Goal: Find specific page/section: Find specific page/section

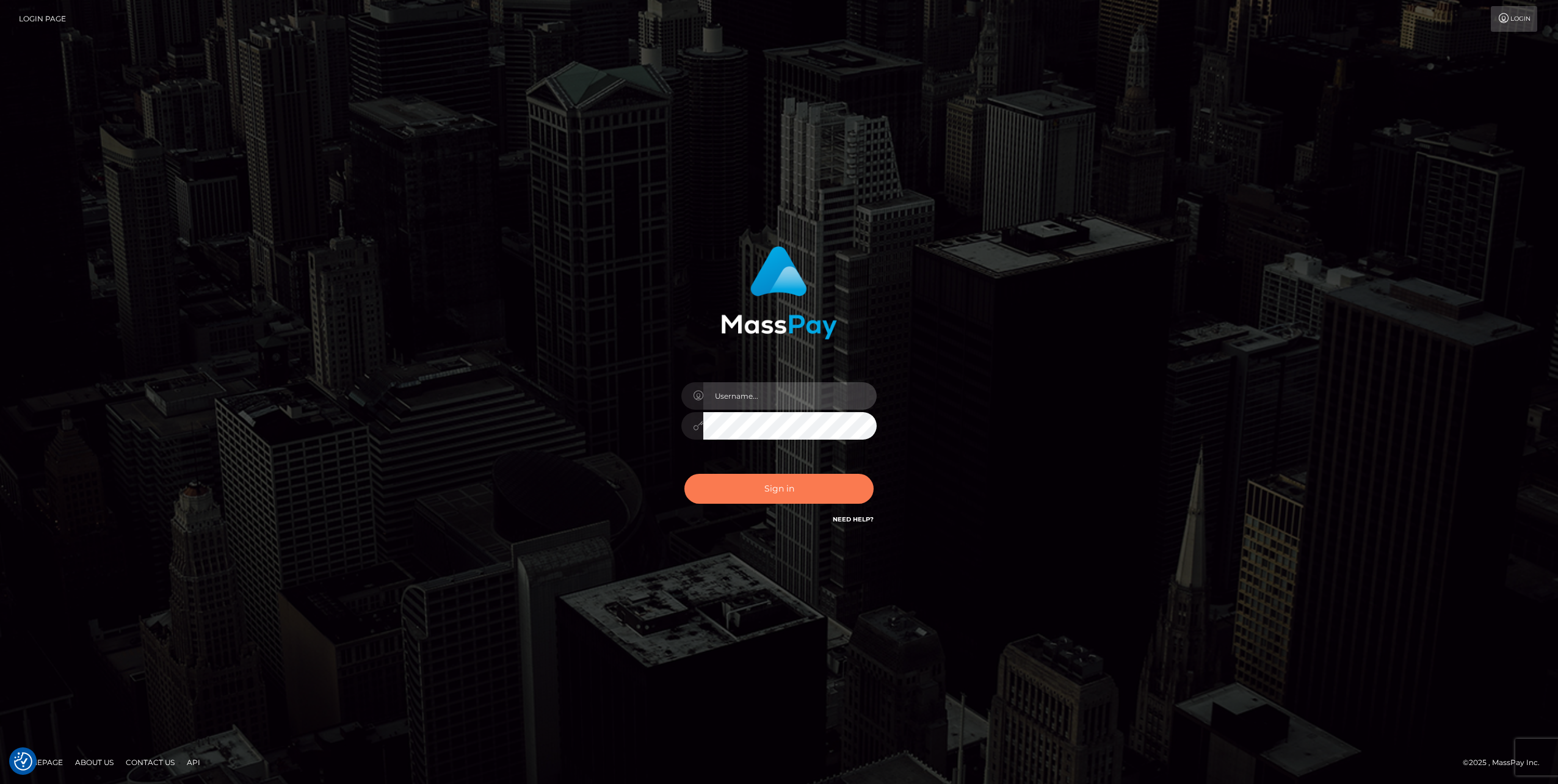
type input "jlo"
click at [751, 486] on button "Sign in" at bounding box center [779, 488] width 189 height 30
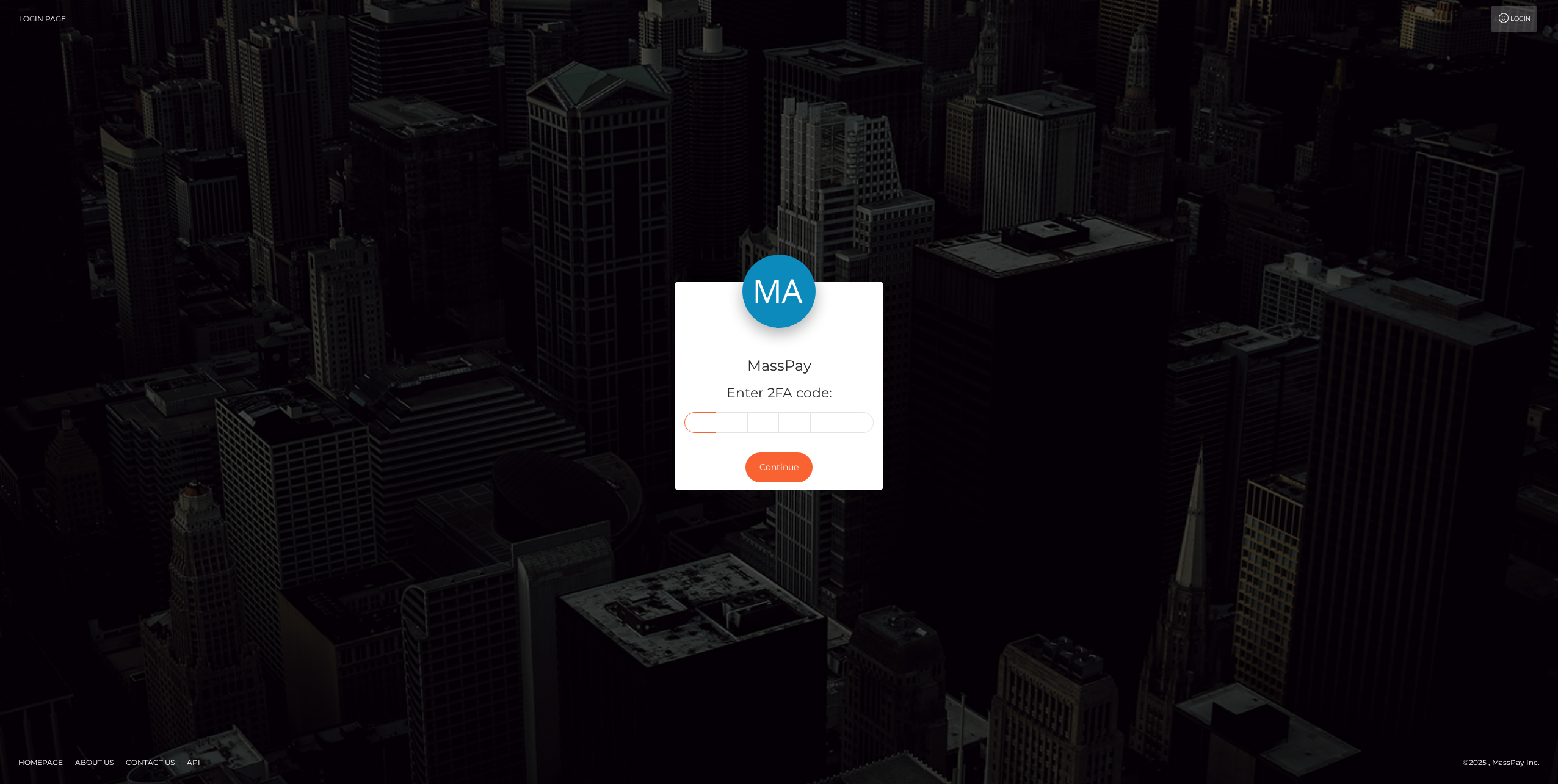
paste input "3"
type input "3"
type input "1"
type input "4"
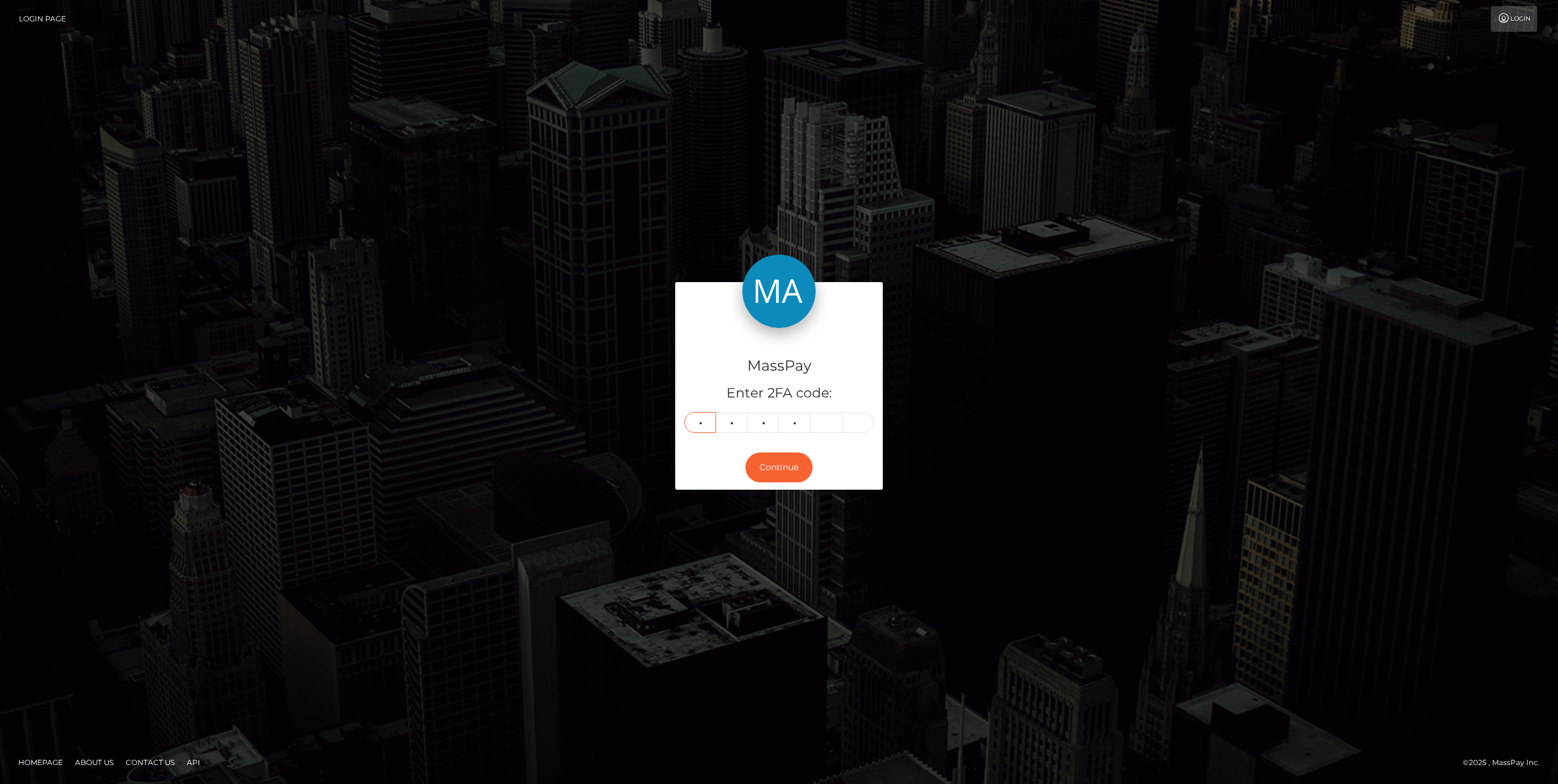
type input "7"
type input "2"
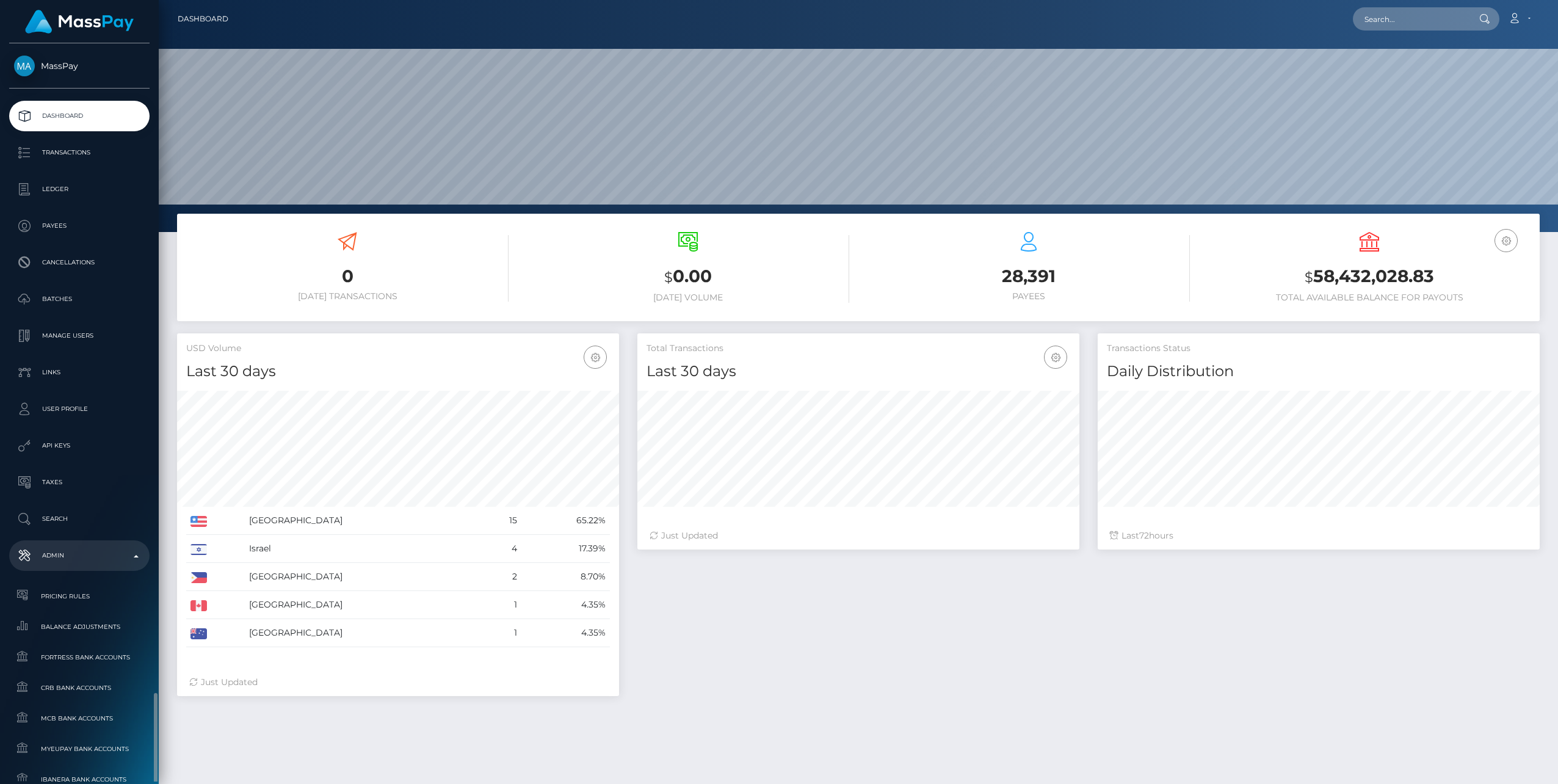
scroll to position [217, 442]
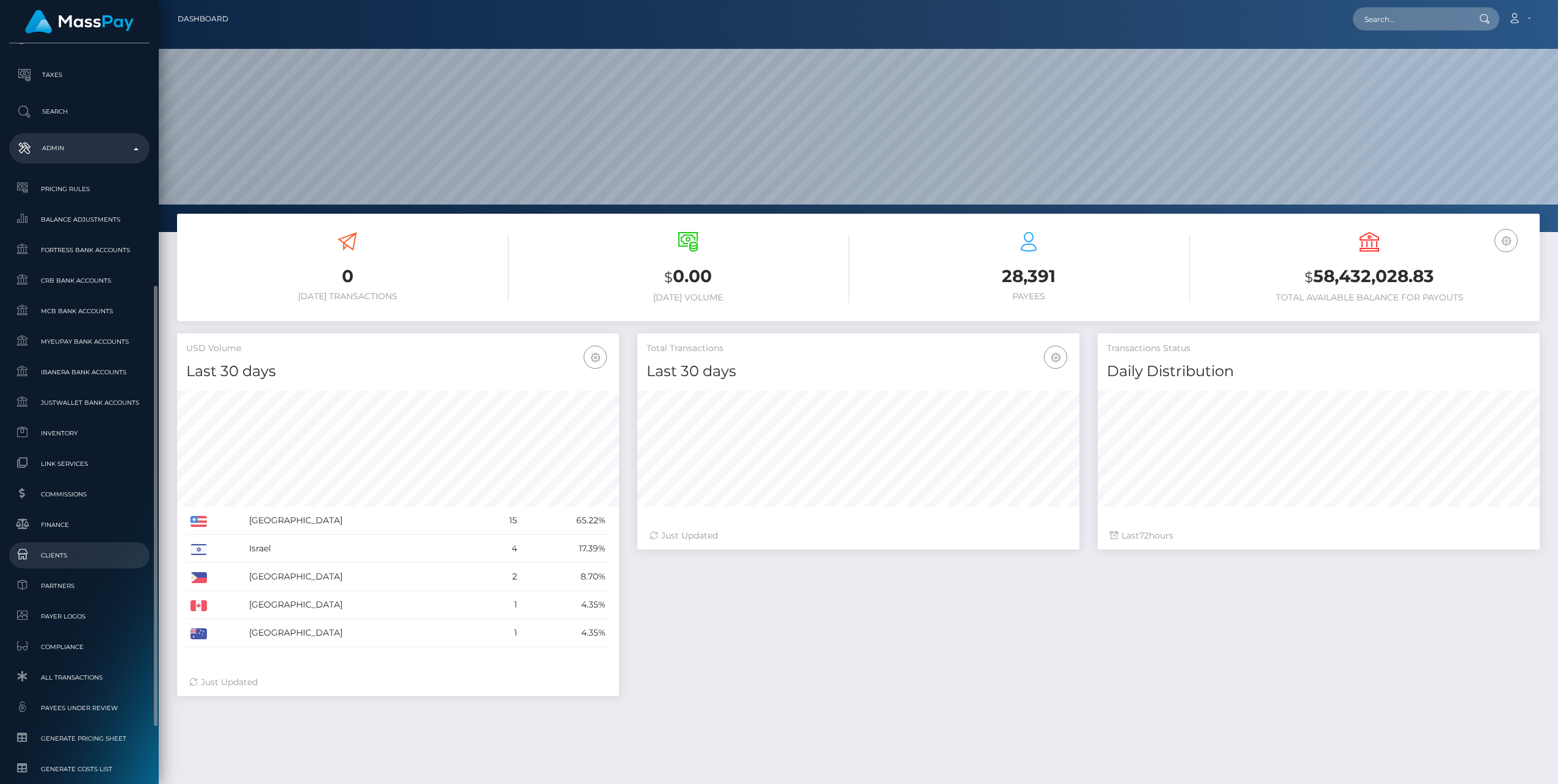
click at [57, 557] on span "Clients" at bounding box center [79, 555] width 131 height 14
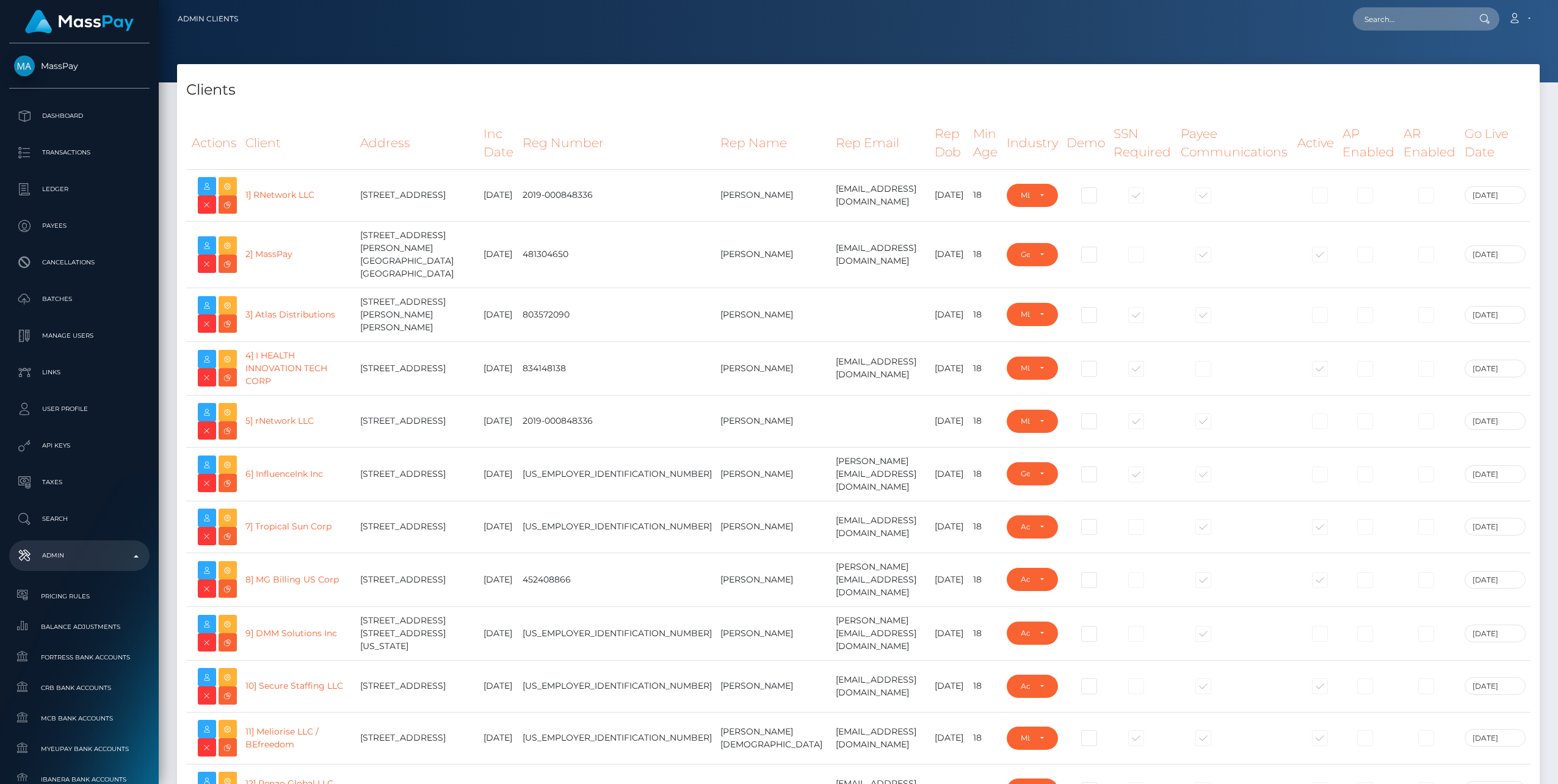
select select "223"
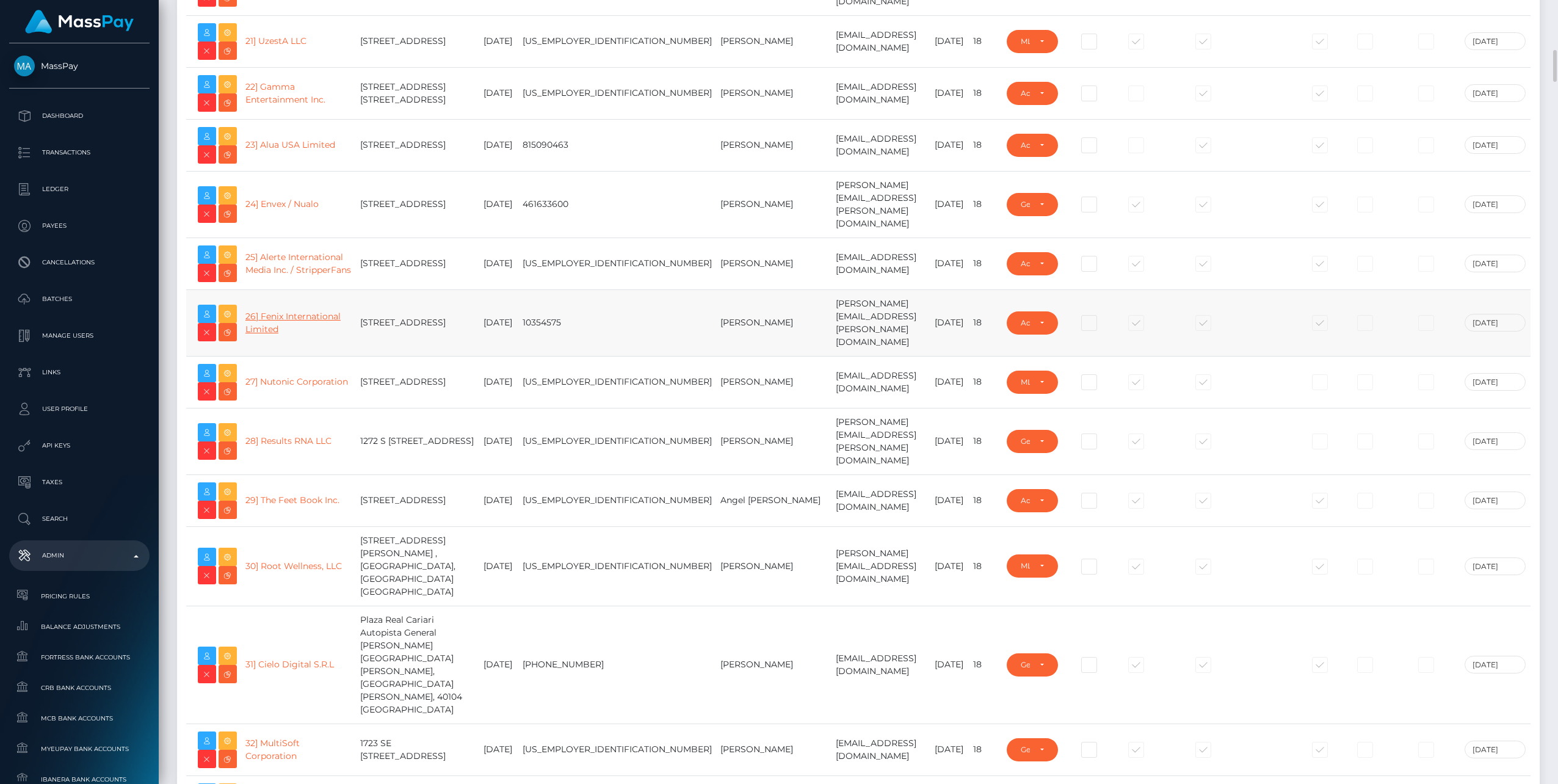
click at [306, 310] on link "26] Fenix International Limited" at bounding box center [293, 322] width 96 height 23
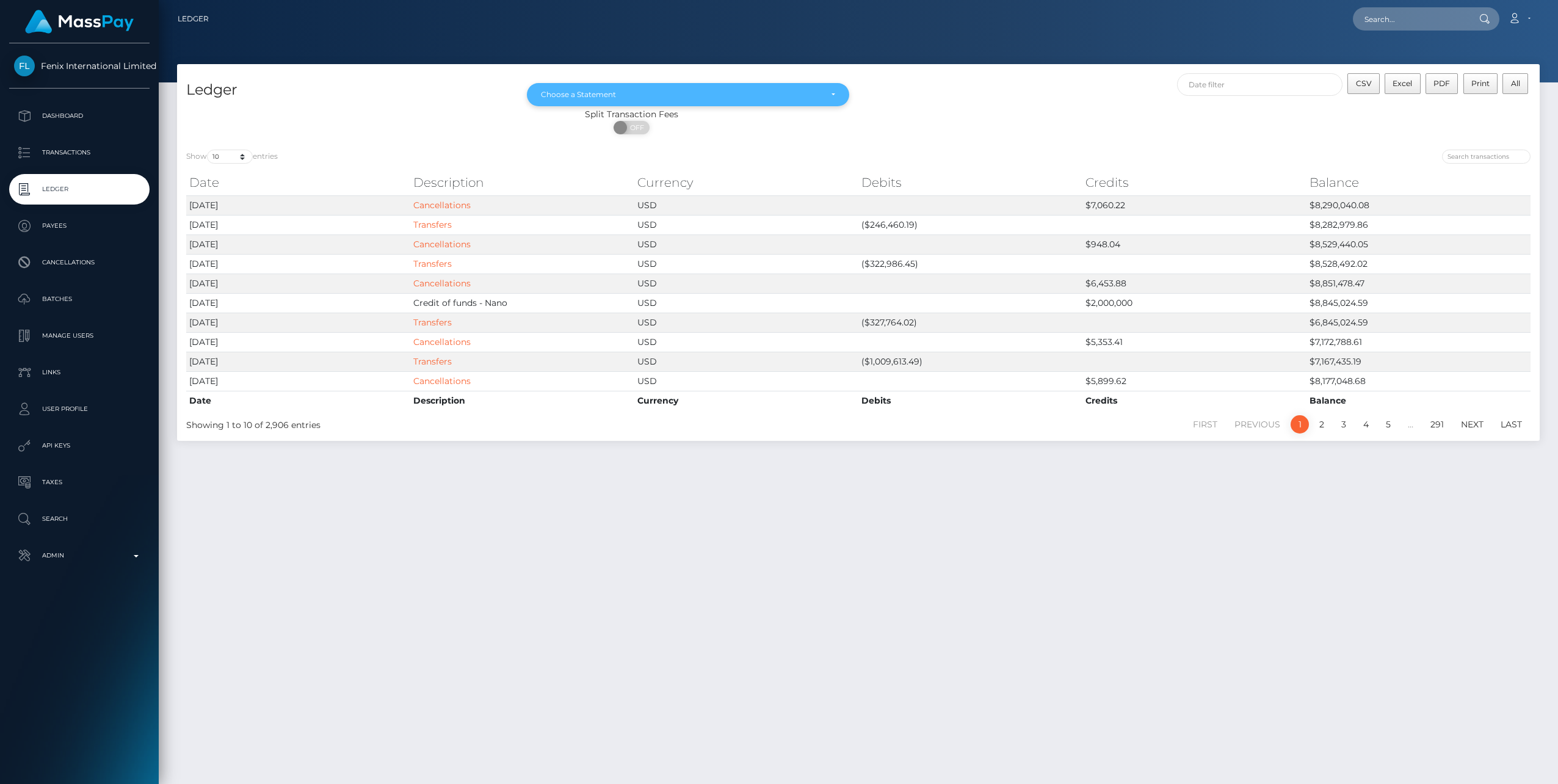
click at [792, 96] on div "Choose a Statement" at bounding box center [681, 95] width 280 height 10
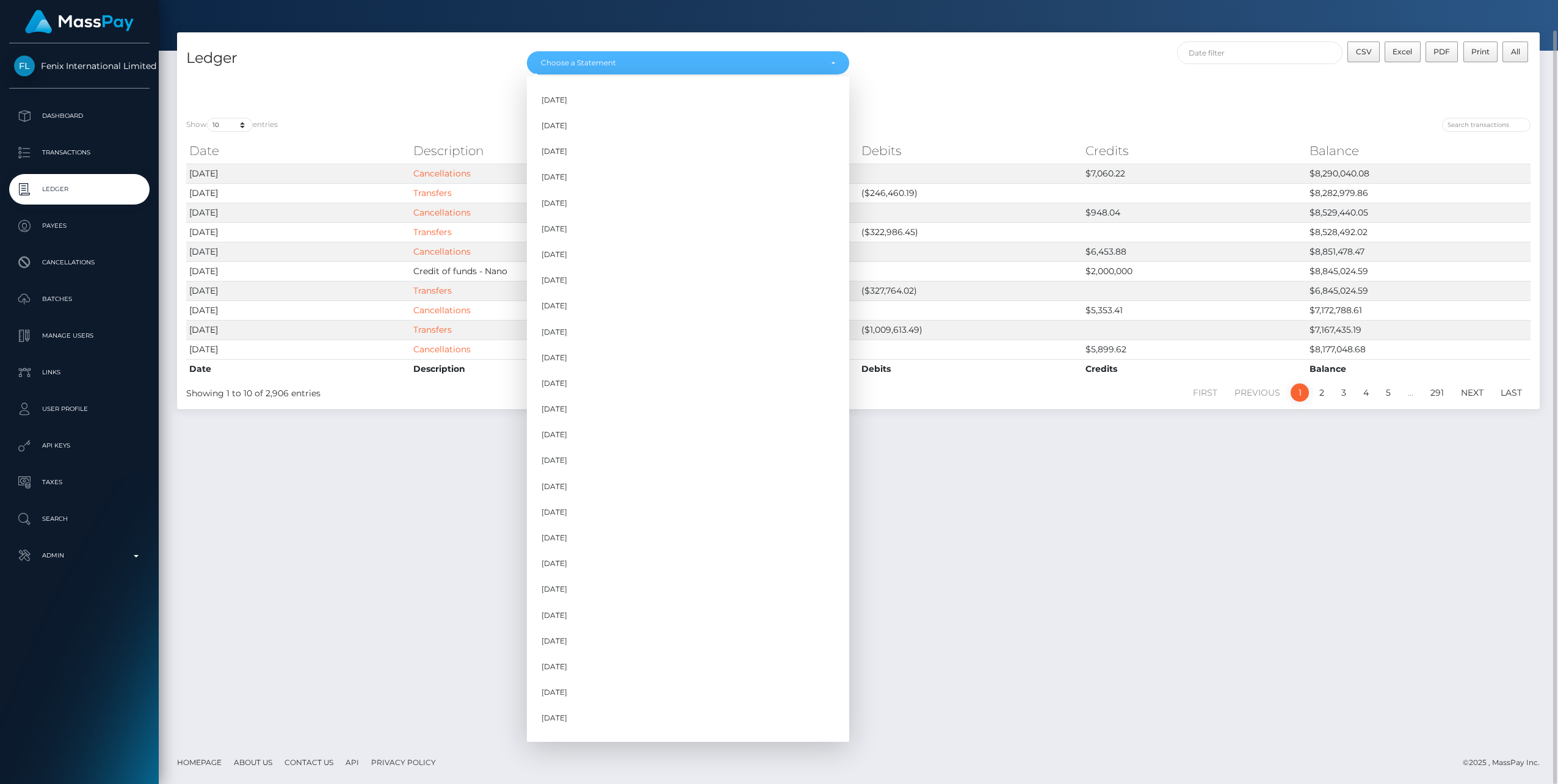
scroll to position [735, 0]
click at [592, 698] on link "Aug 2025" at bounding box center [689, 699] width 322 height 22
select select "Aug 2025"
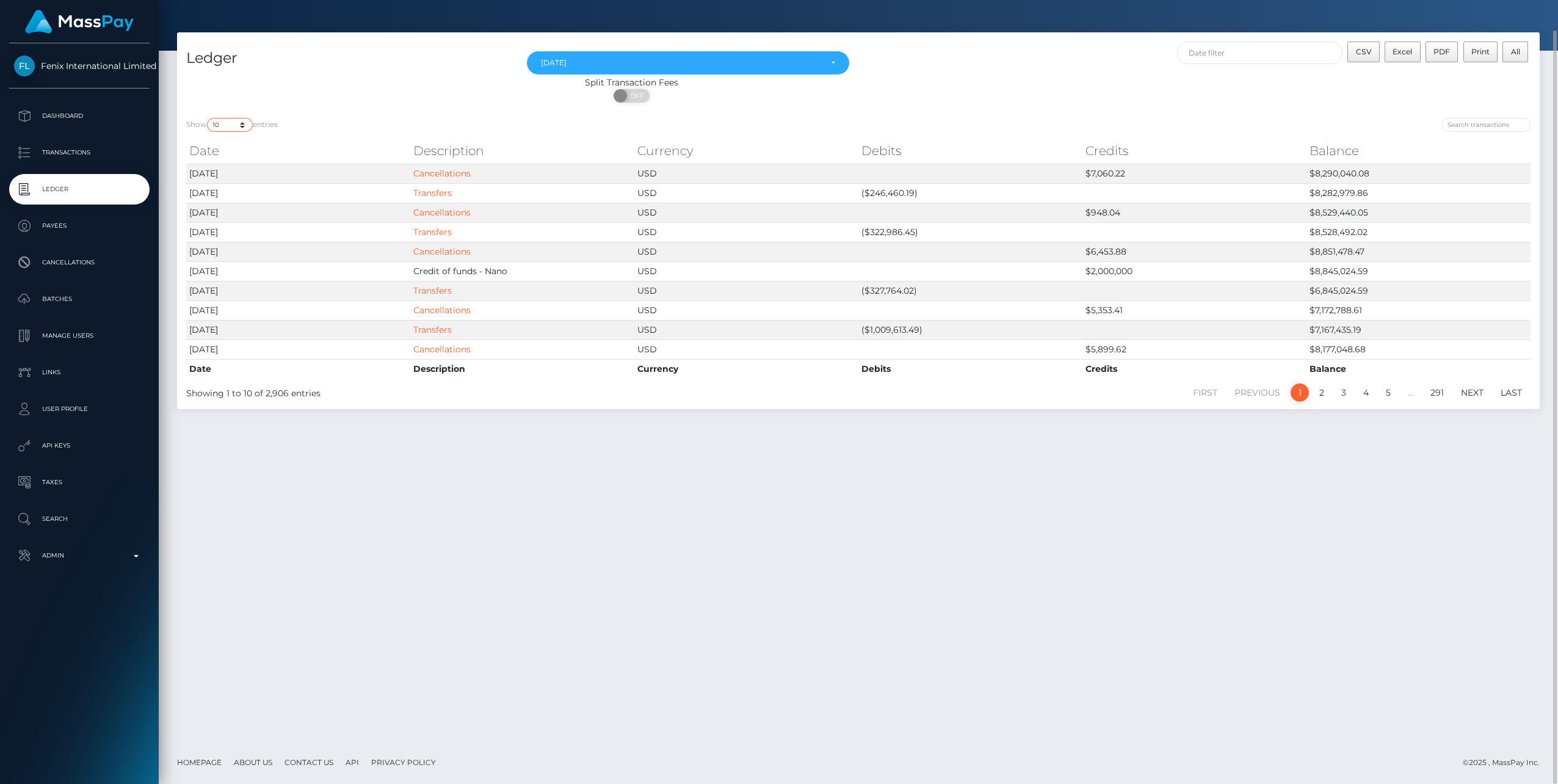
click at [248, 121] on select "10 25 50 100 250" at bounding box center [230, 125] width 46 height 14
select select "250"
click at [208, 118] on select "10 25 50 100 250" at bounding box center [230, 125] width 46 height 14
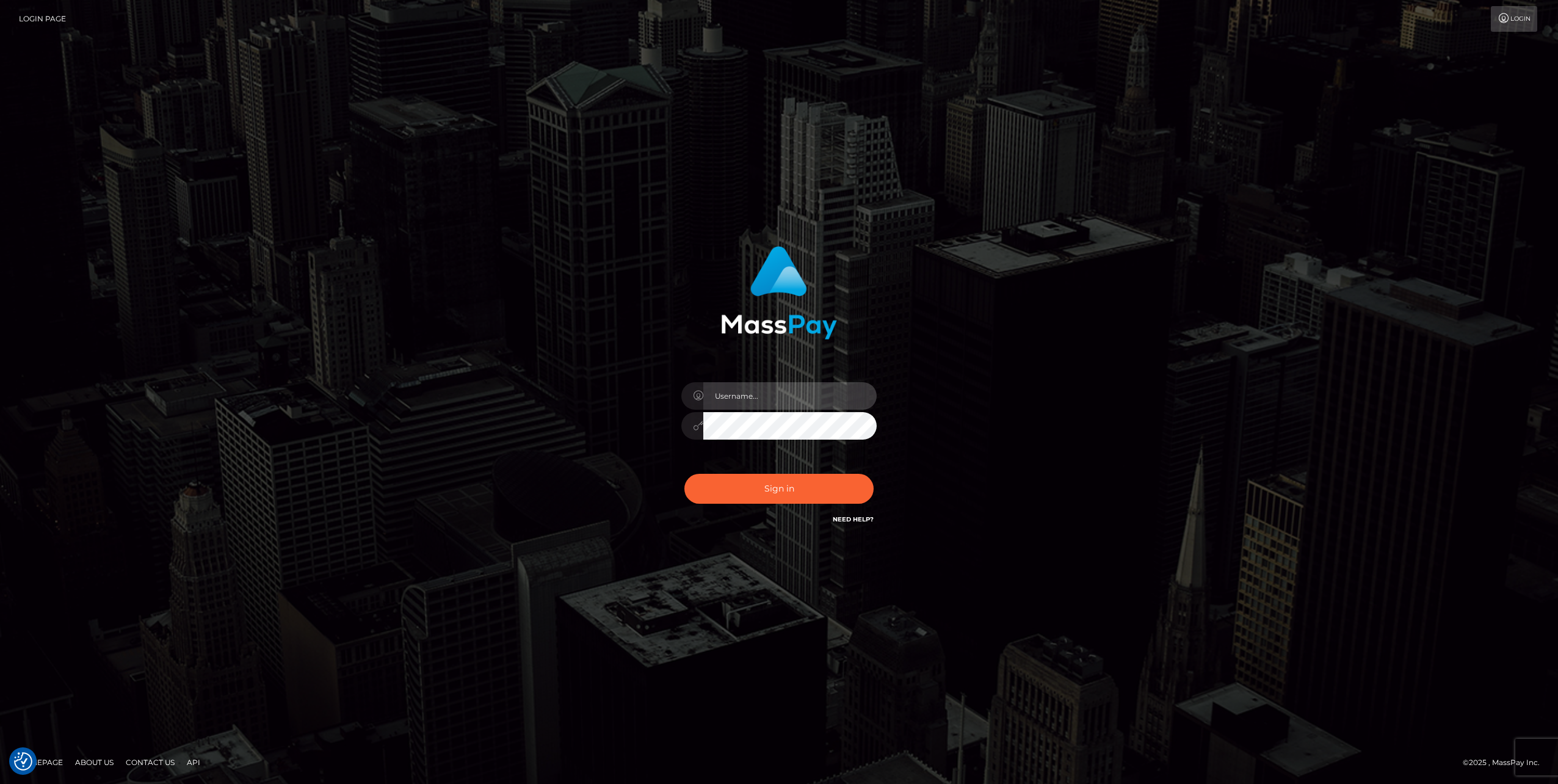
type input "jlo"
click at [770, 494] on button "Sign in" at bounding box center [779, 488] width 189 height 30
type input "jlo"
click at [770, 494] on button "Sign in" at bounding box center [779, 488] width 189 height 30
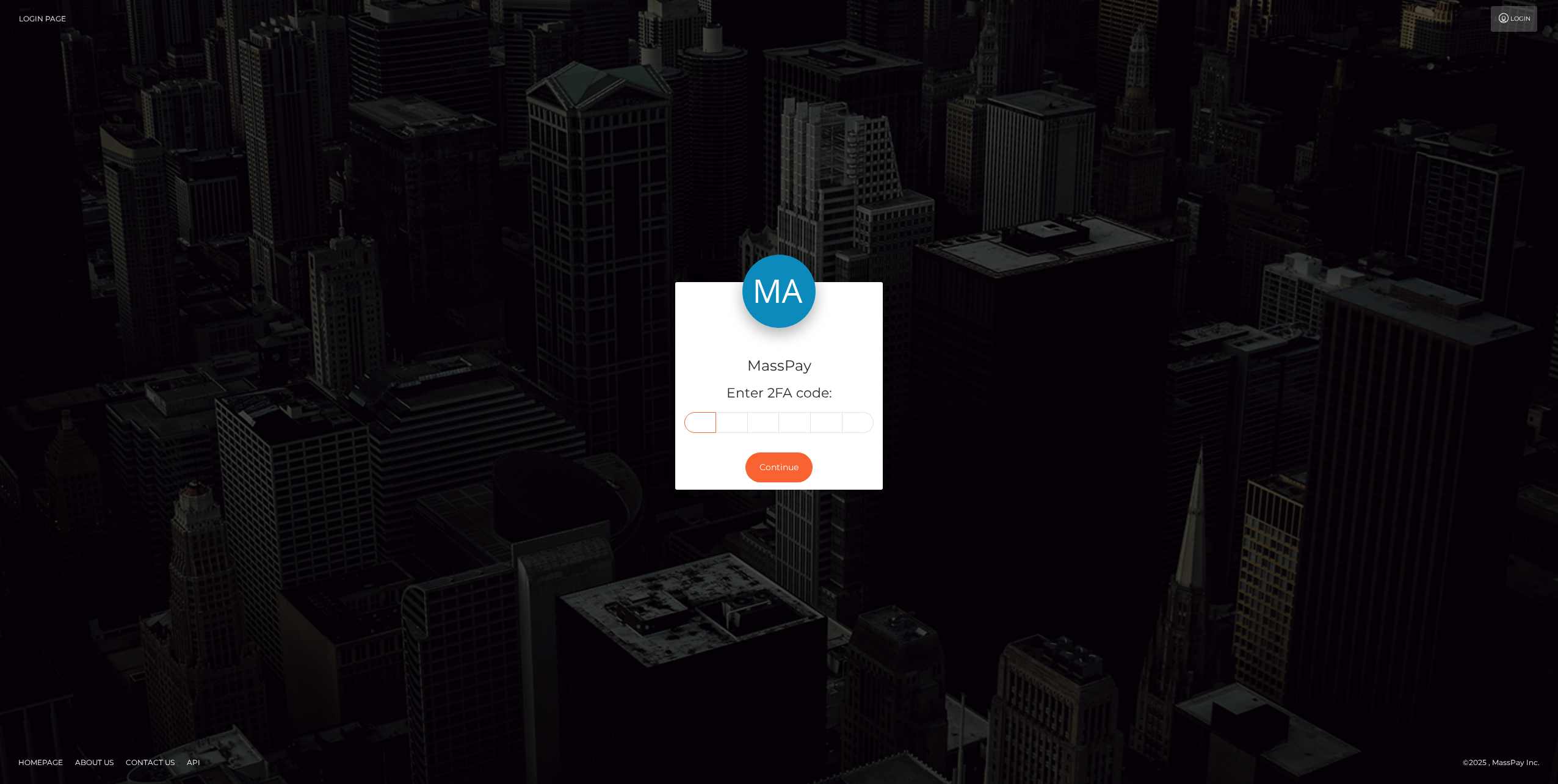
paste input "9"
type input "9"
type input "7"
type input "9"
type input "3"
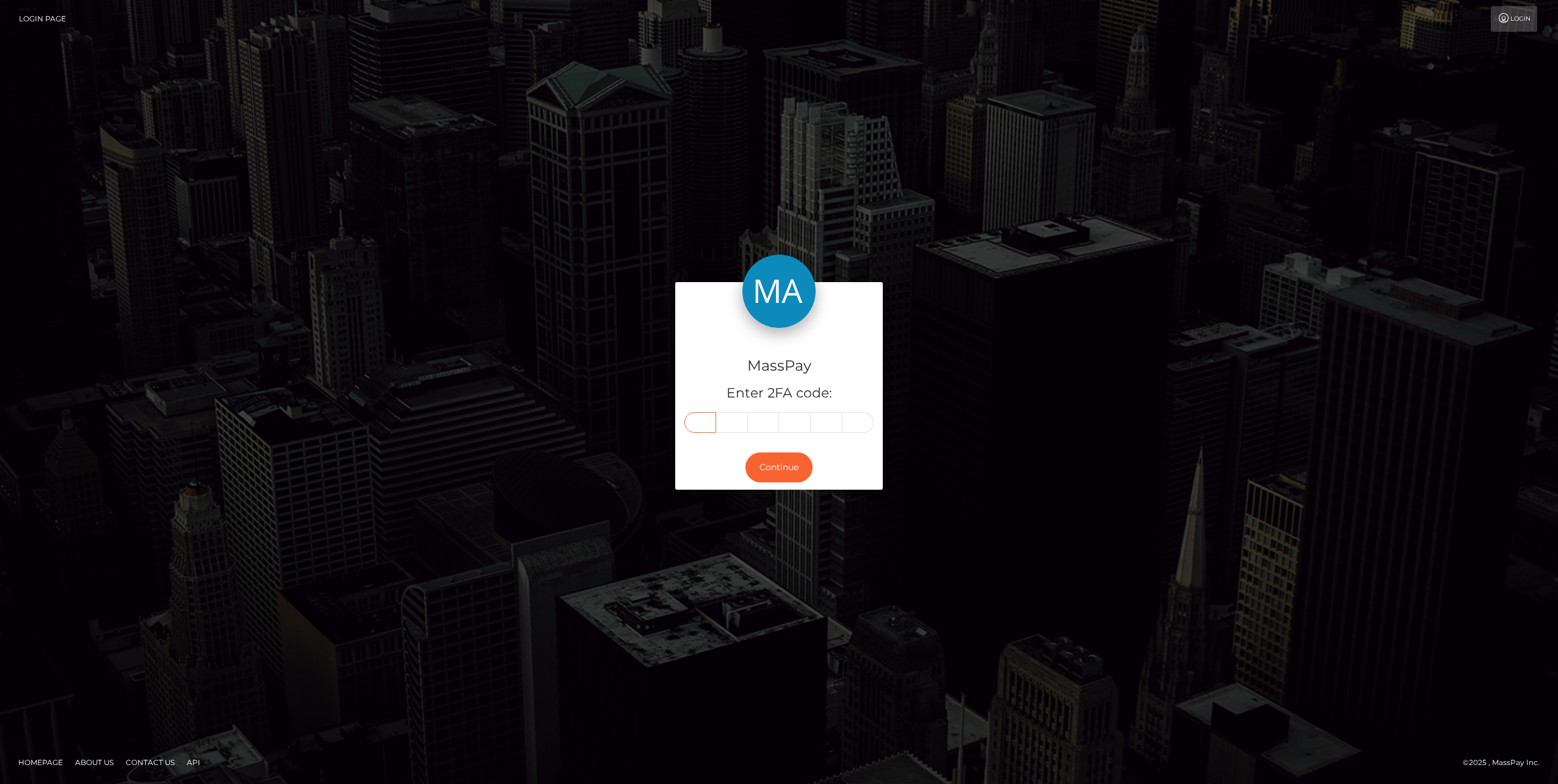
type input "2"
type input "5"
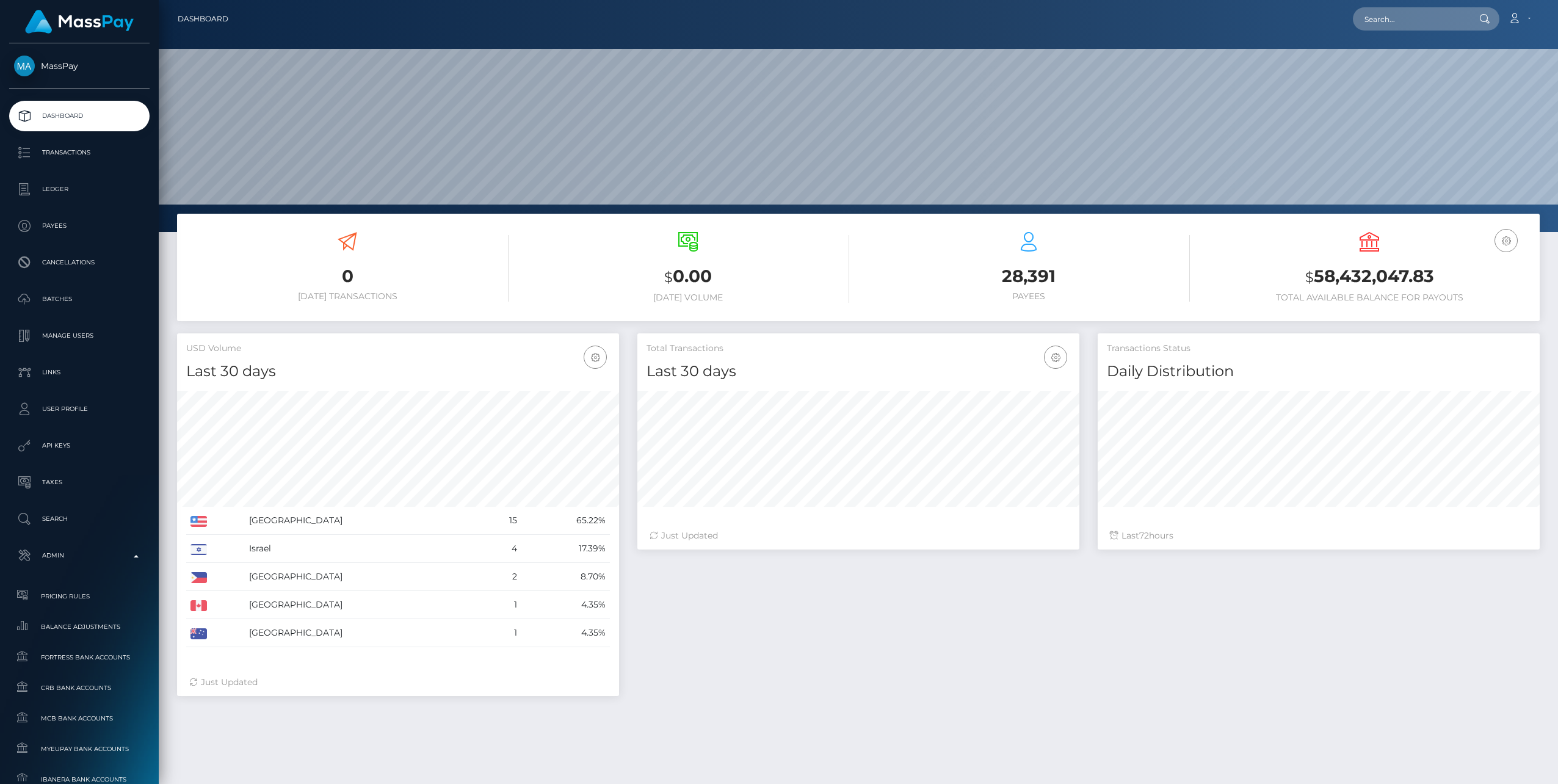
scroll to position [217, 442]
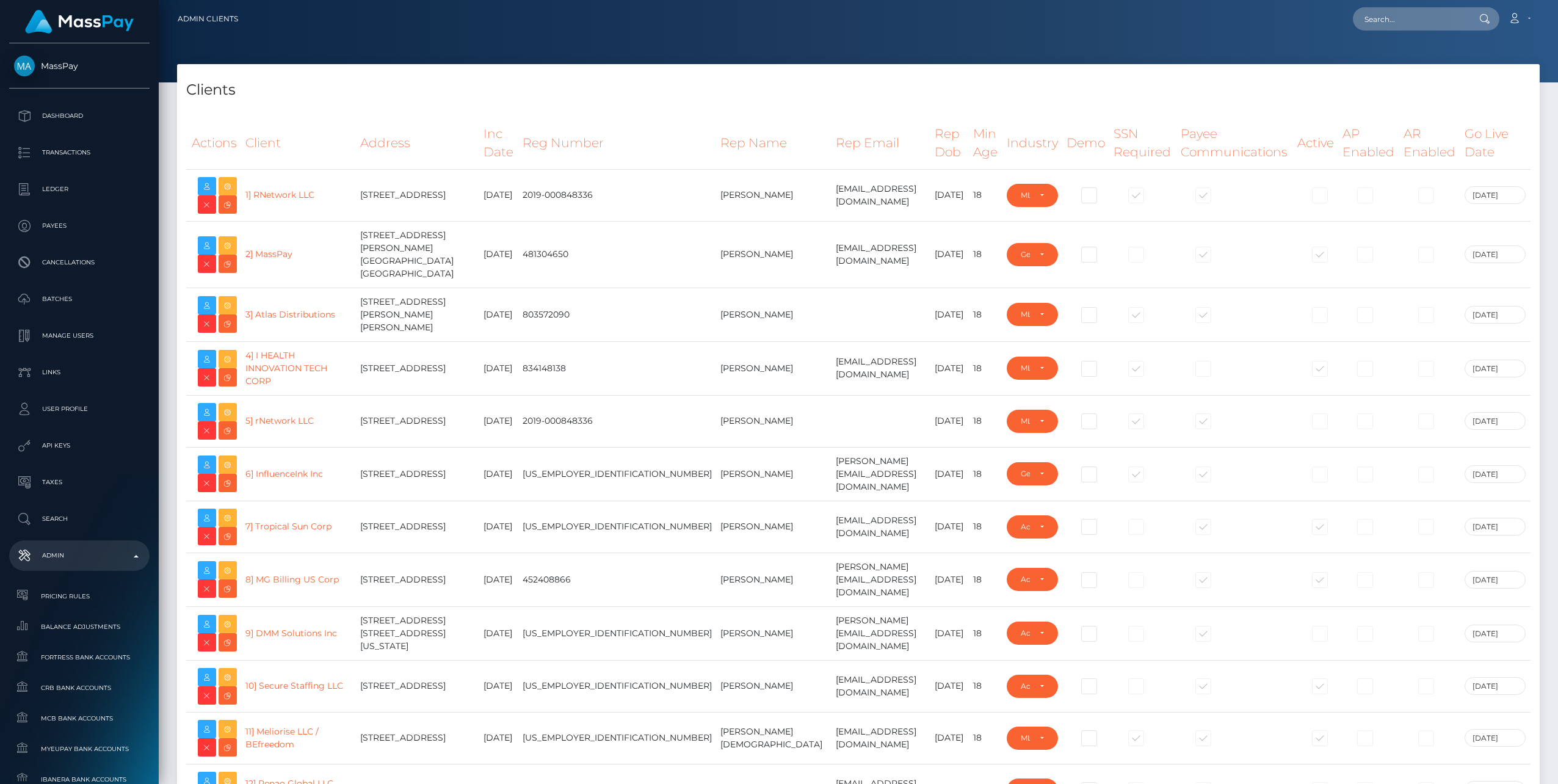
select select "223"
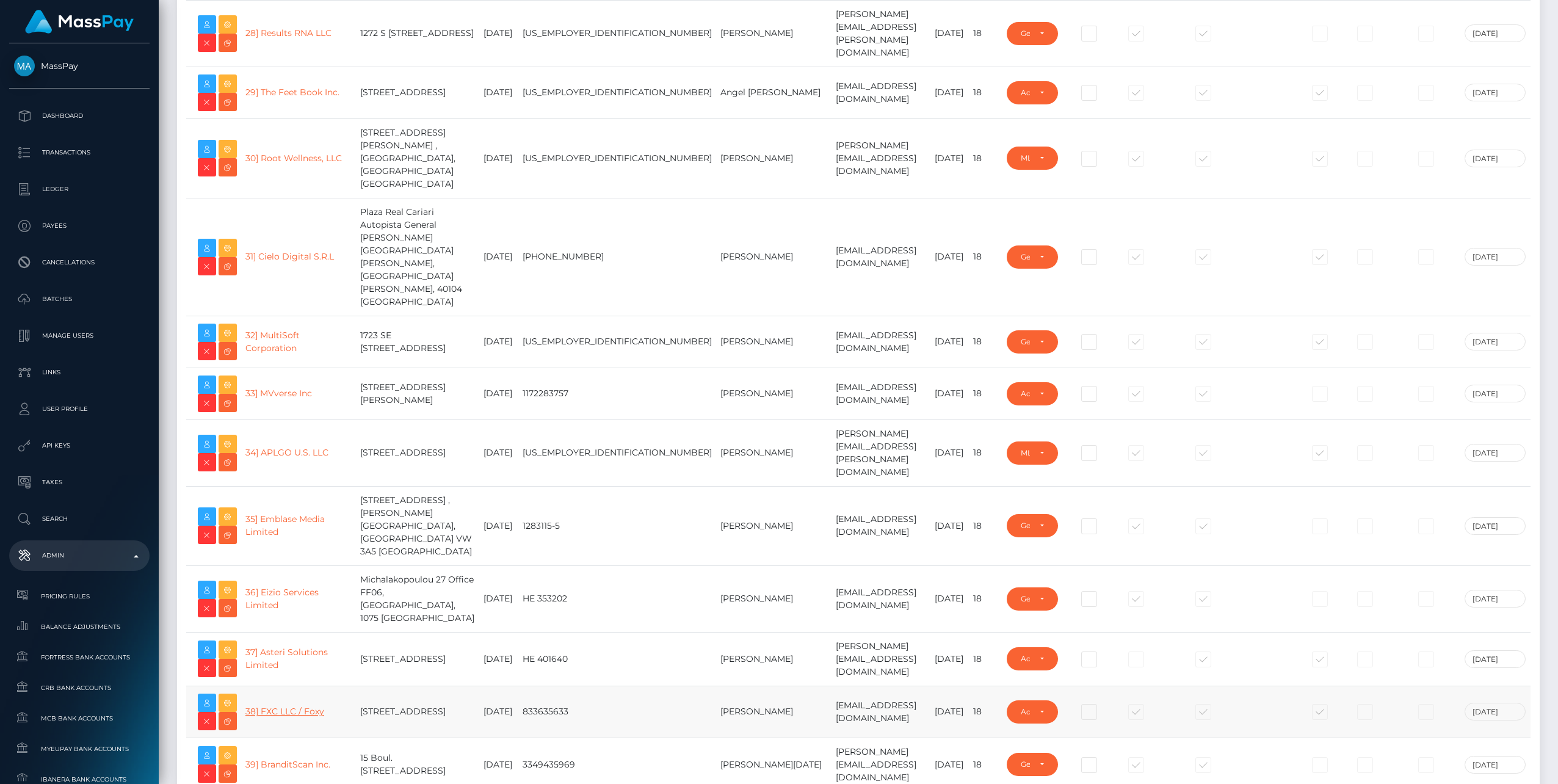
scroll to position [1221, 0]
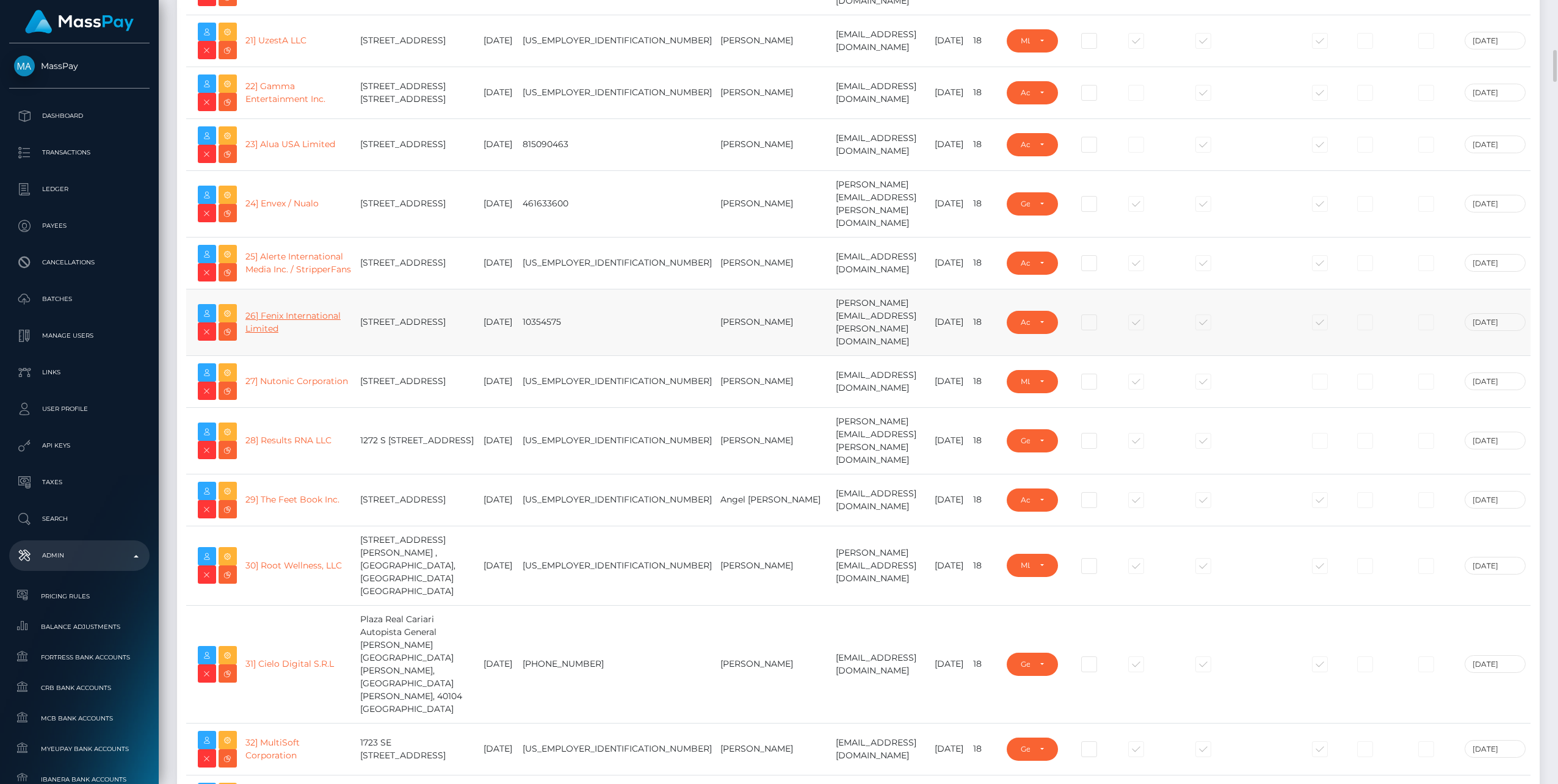
click at [291, 310] on link "26] Fenix International Limited" at bounding box center [293, 322] width 96 height 23
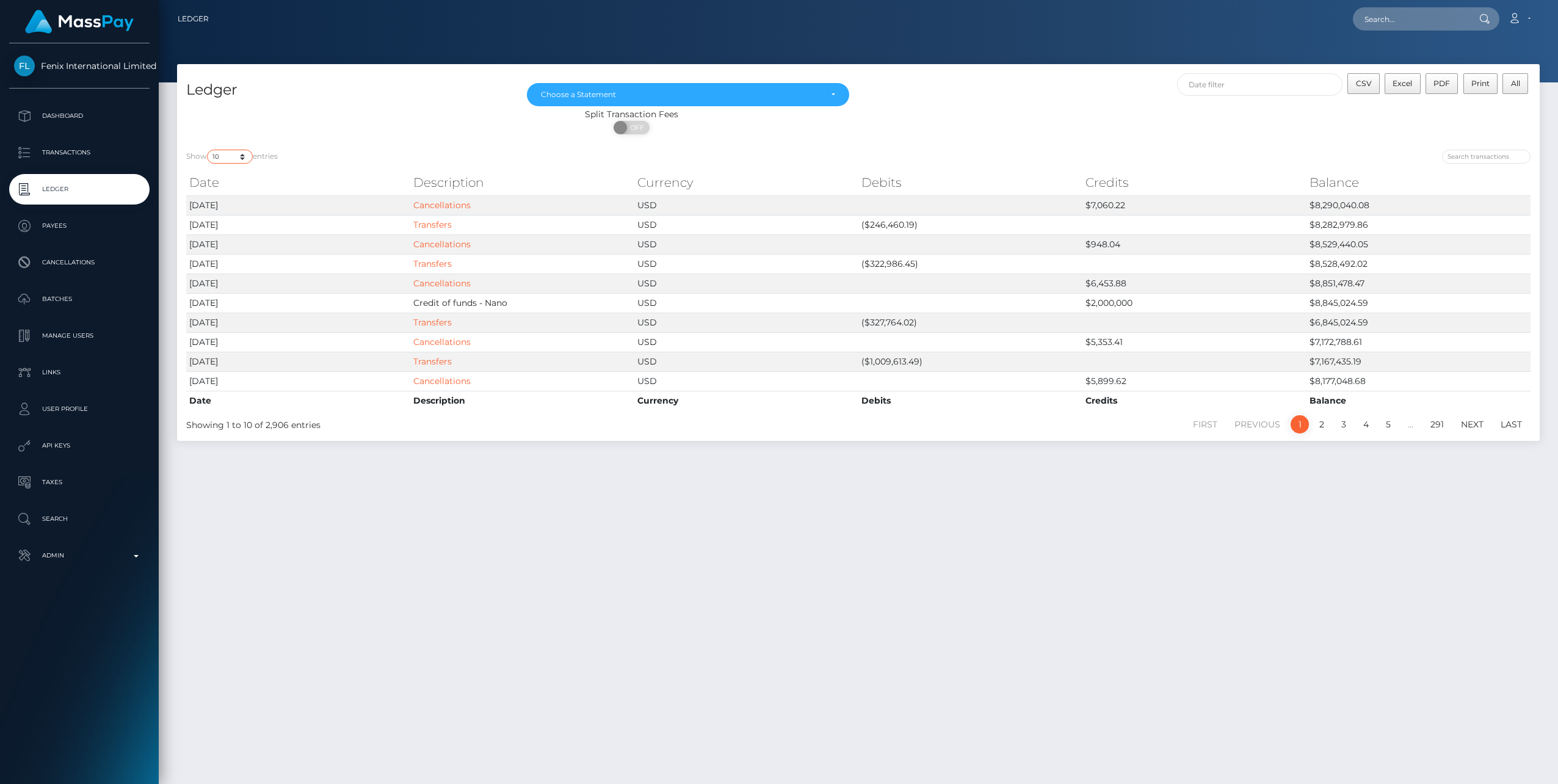
click at [242, 158] on select "10 25 50 100 250" at bounding box center [230, 156] width 46 height 14
select select "250"
click at [208, 149] on select "10 25 50 100 250" at bounding box center [230, 156] width 46 height 14
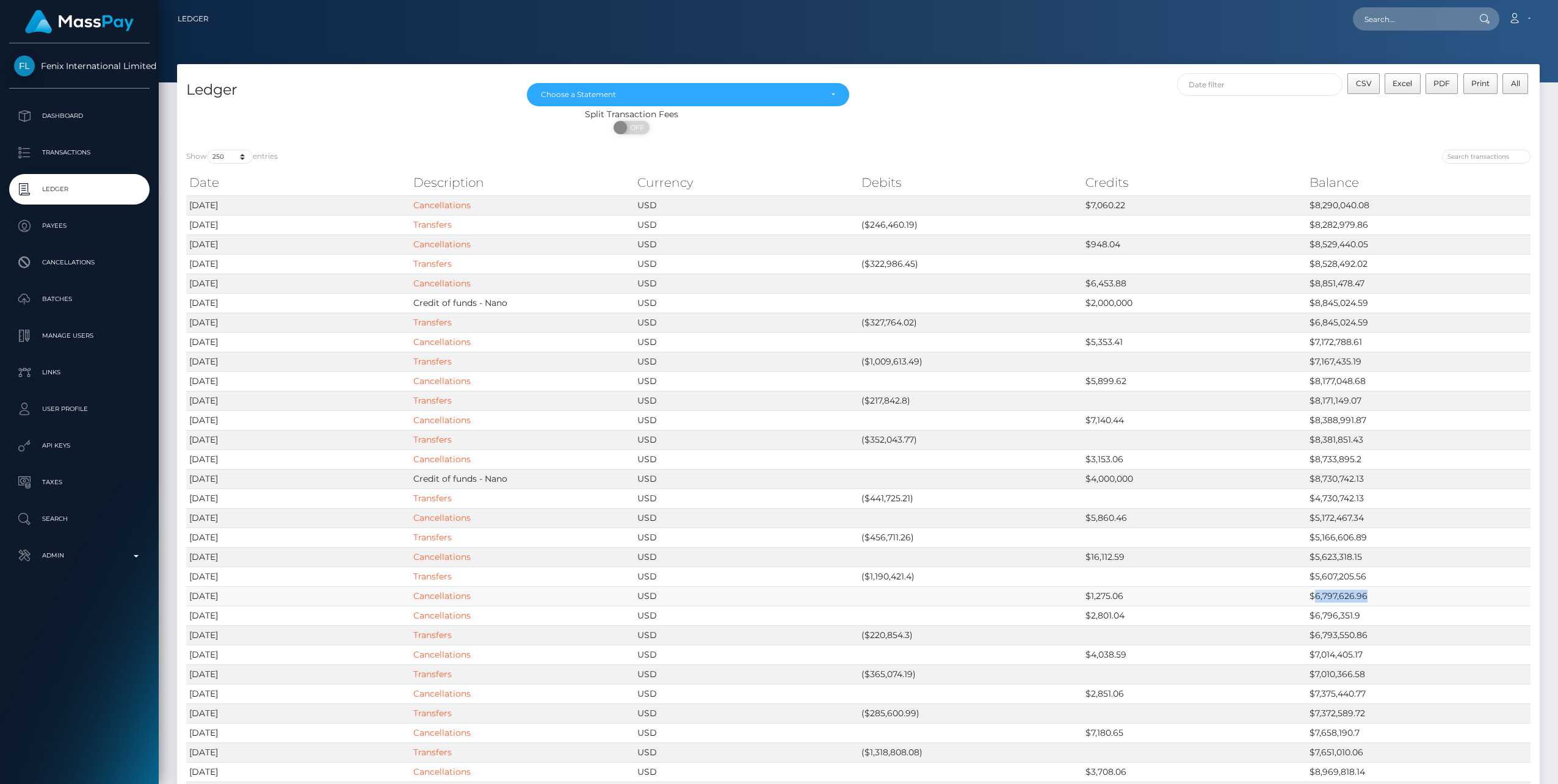
drag, startPoint x: 1316, startPoint y: 598, endPoint x: 1388, endPoint y: 598, distance: 72.0
click at [1388, 598] on td "$6,797,626.96" at bounding box center [1418, 596] width 224 height 20
copy td "6,797,626.96"
click at [133, 553] on p "Admin" at bounding box center [79, 556] width 131 height 19
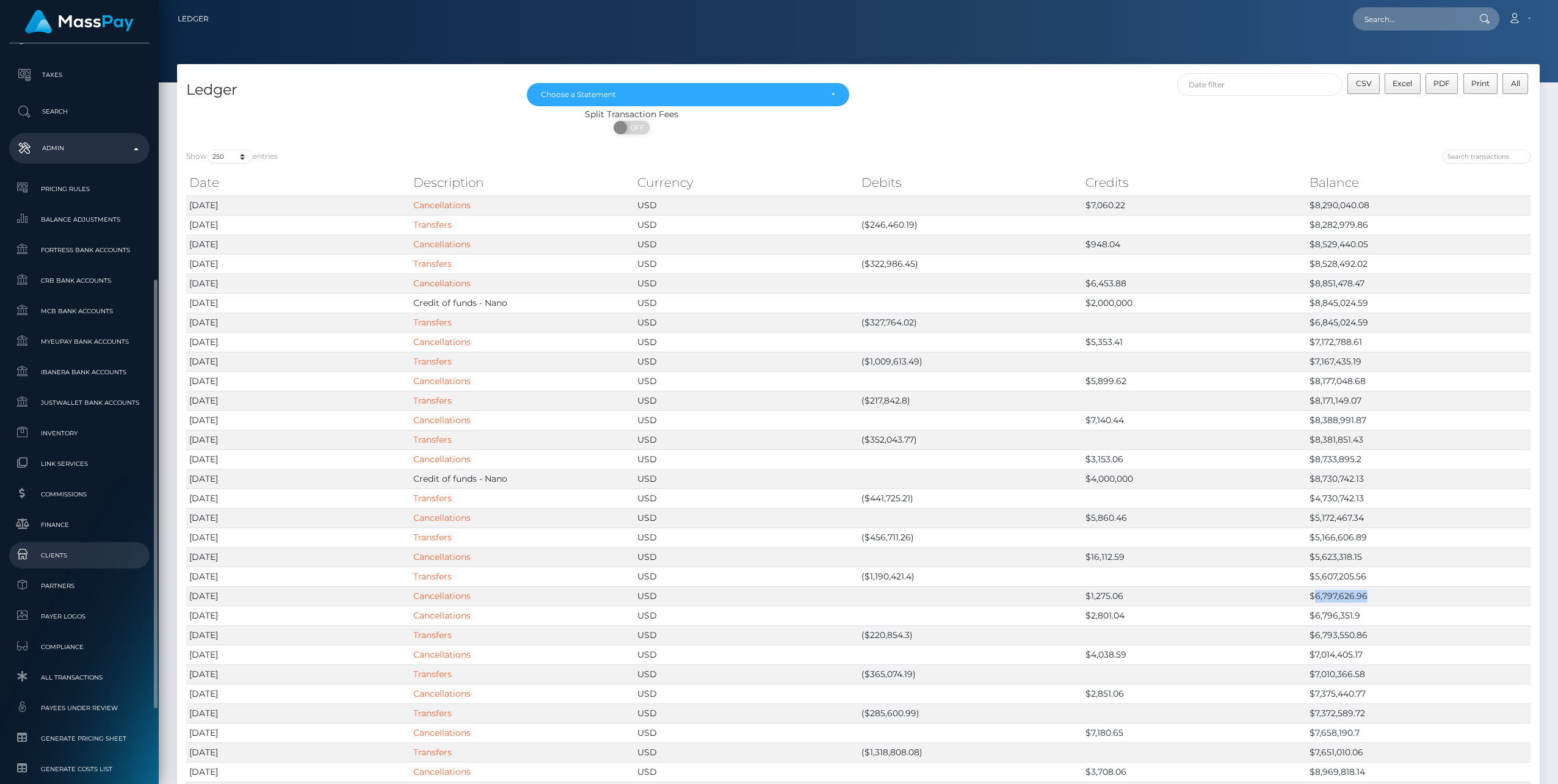
click at [47, 560] on span "Clients" at bounding box center [79, 555] width 131 height 14
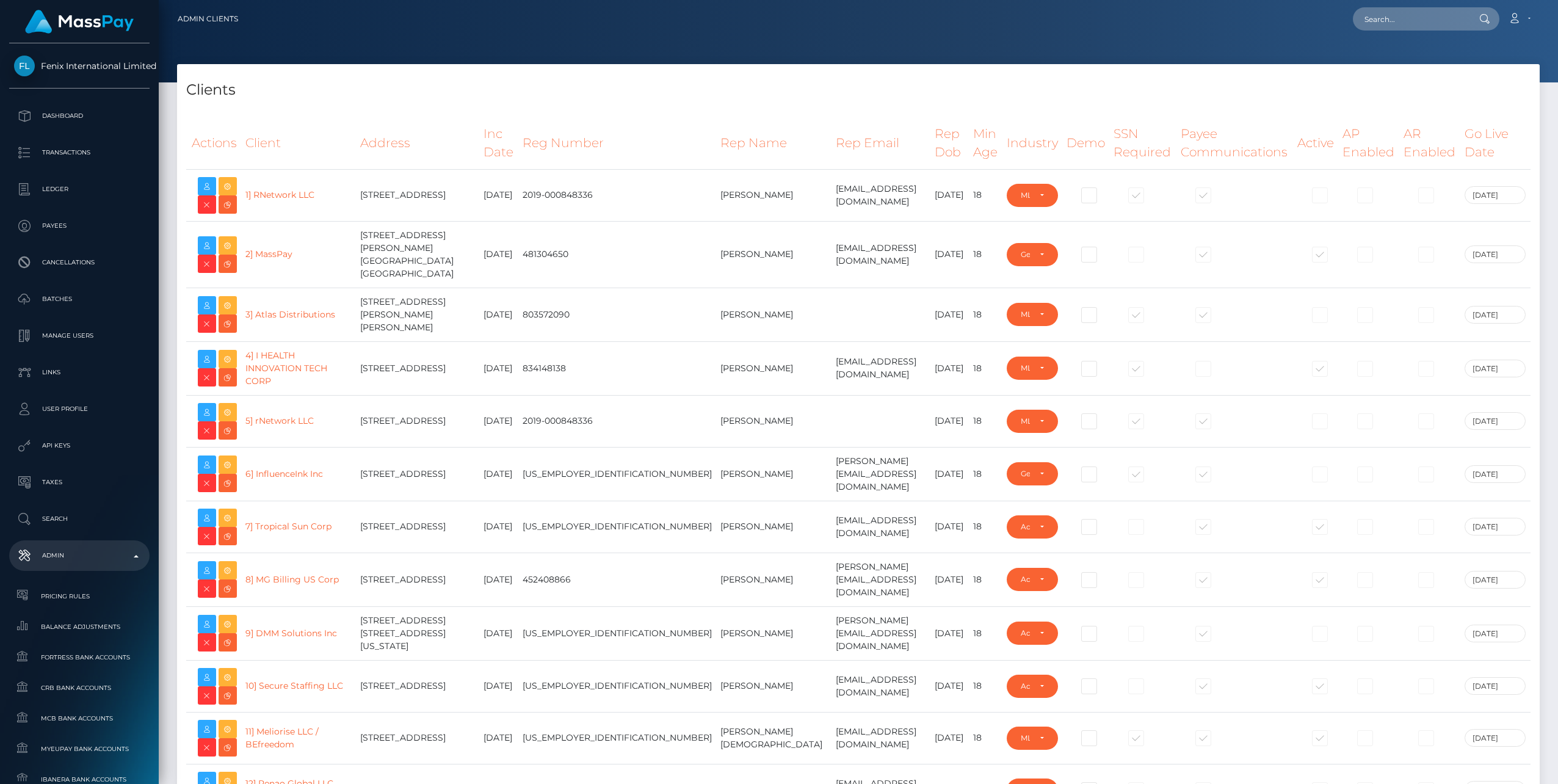
select select "223"
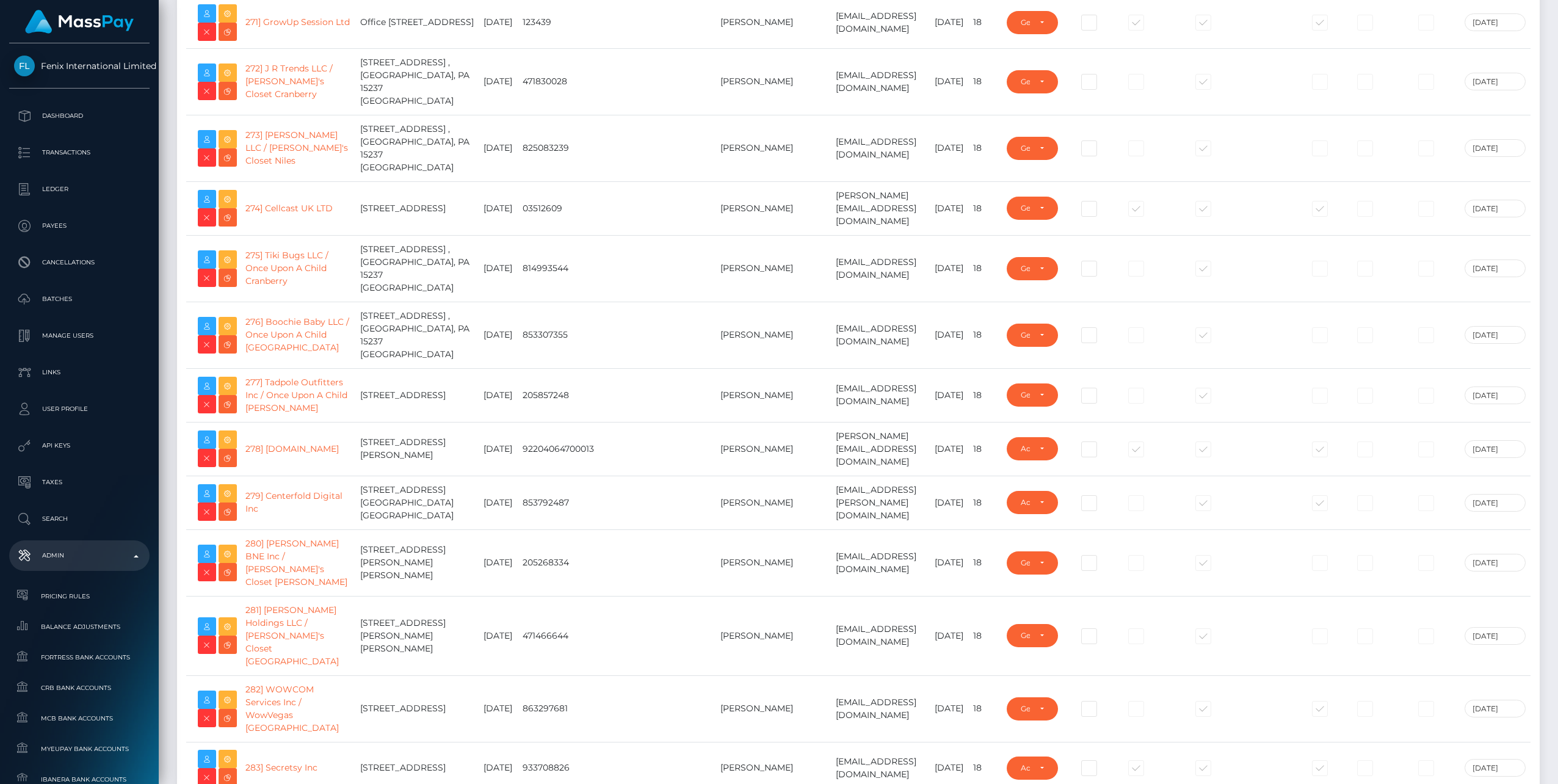
scroll to position [17094, 0]
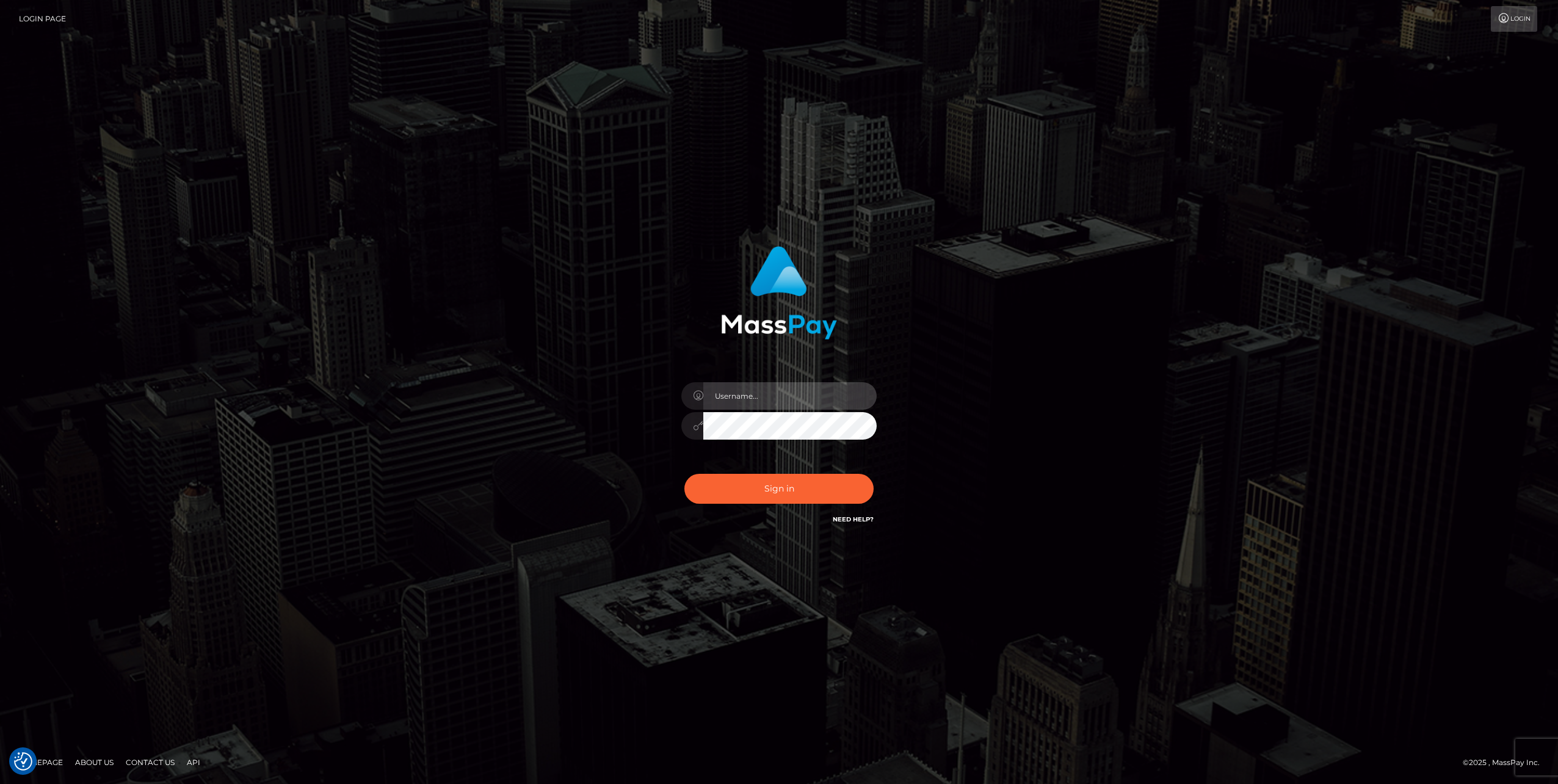
type input "jlo"
